Goal: Task Accomplishment & Management: Use online tool/utility

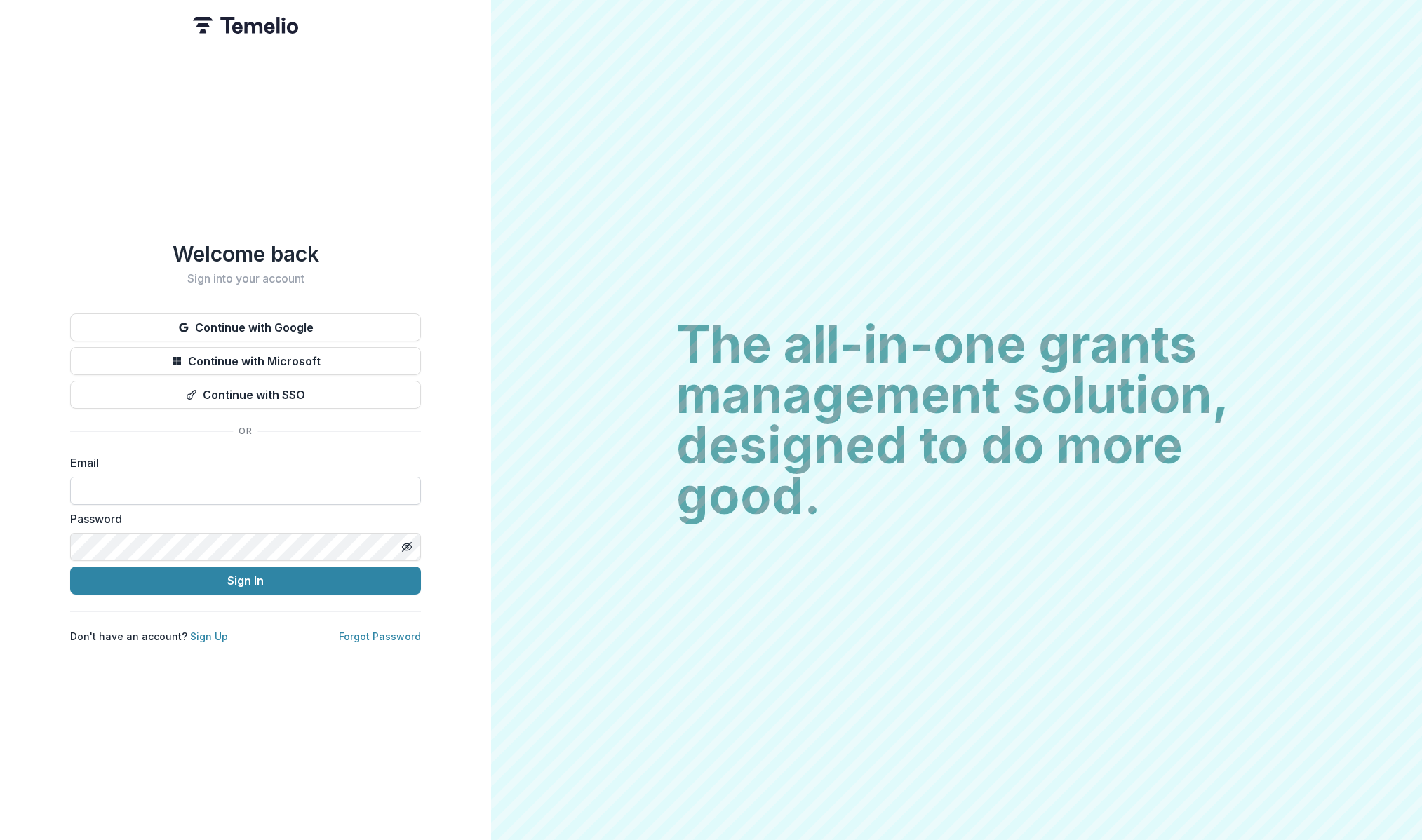
click at [93, 490] on input at bounding box center [246, 491] width 351 height 28
type input "**********"
click at [113, 671] on div "**********" at bounding box center [245, 420] width 491 height 840
click at [179, 567] on button "Sign In" at bounding box center [246, 581] width 351 height 28
